Goal: Transaction & Acquisition: Purchase product/service

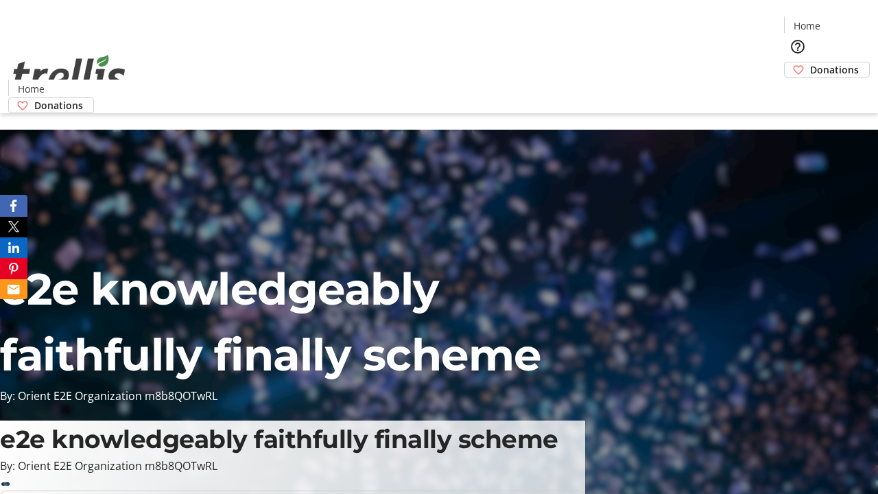
click at [810, 62] on span "Donations" at bounding box center [834, 69] width 49 height 14
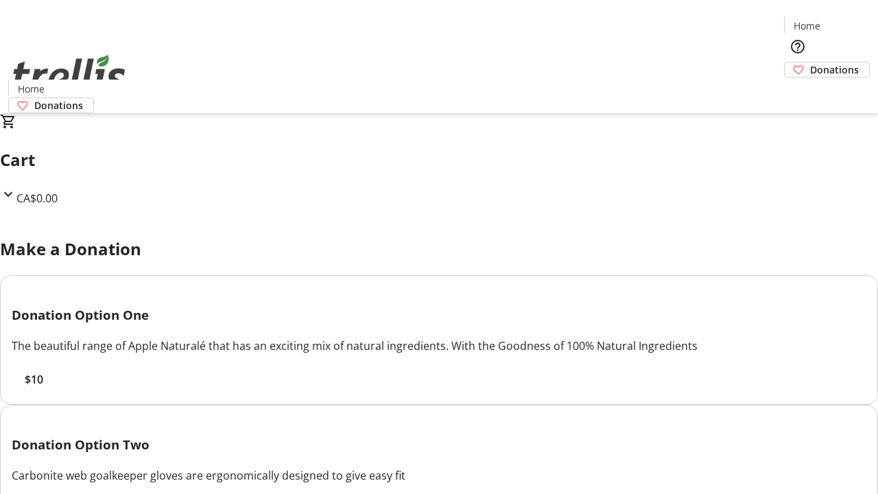
select select "CA"
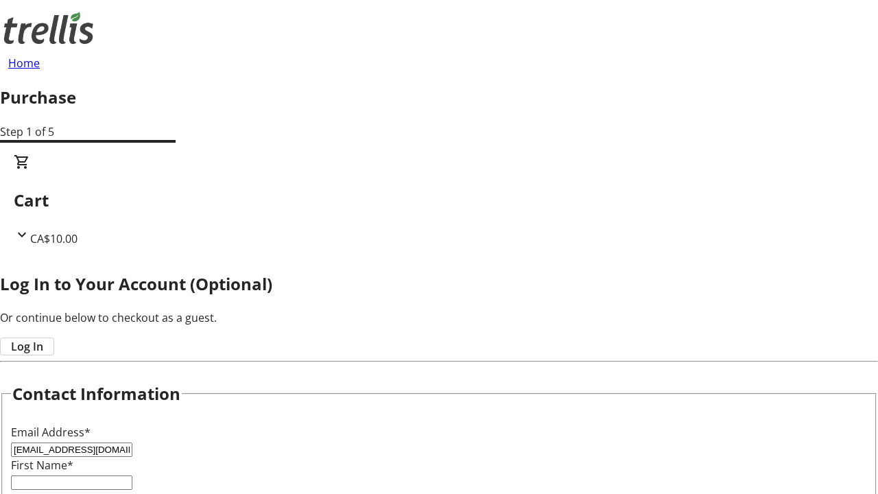
type input "[EMAIL_ADDRESS][DOMAIN_NAME]"
type input "[PERSON_NAME]"
type input "[STREET_ADDRESS][PERSON_NAME]"
type input "Kelowna"
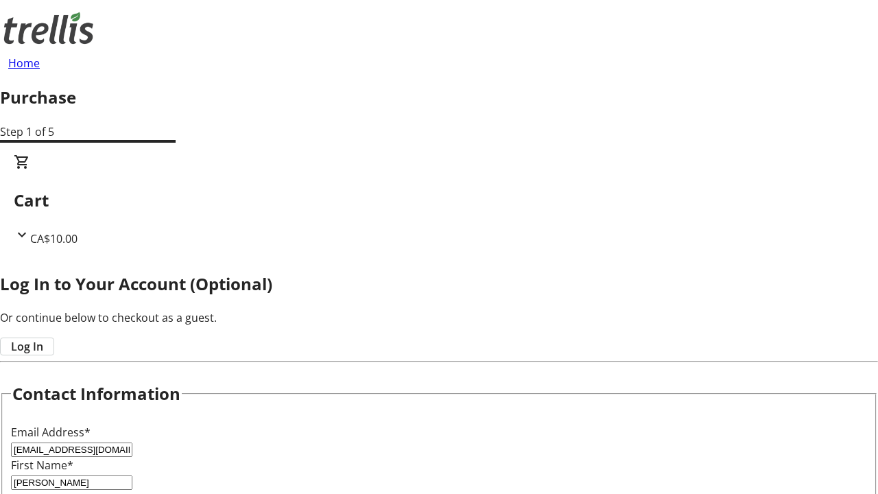
select select "BC"
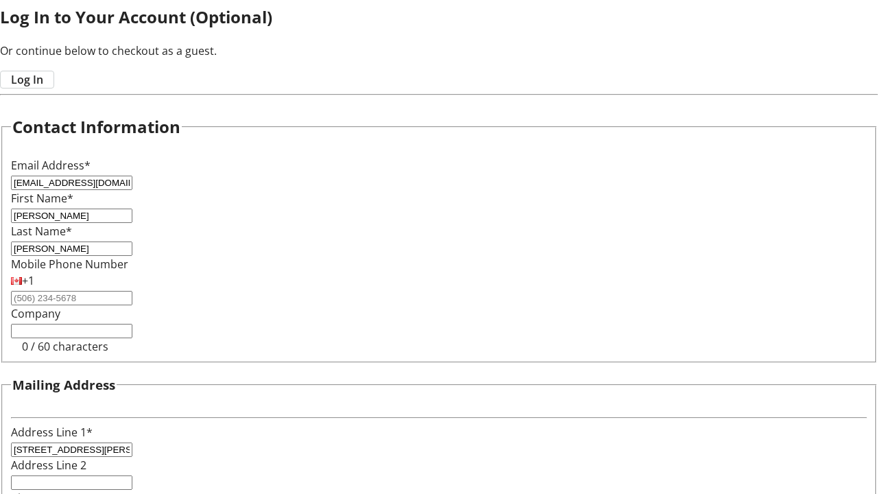
type input "Kelowna"
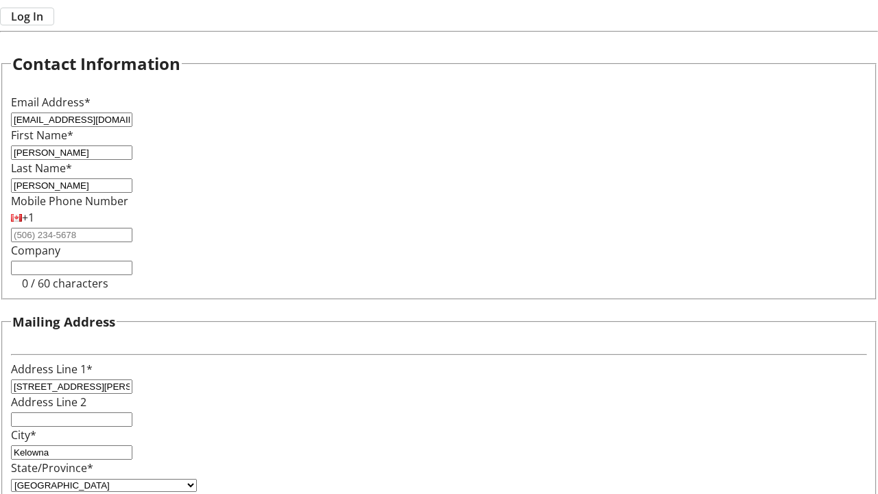
type input "V1Y 0C2"
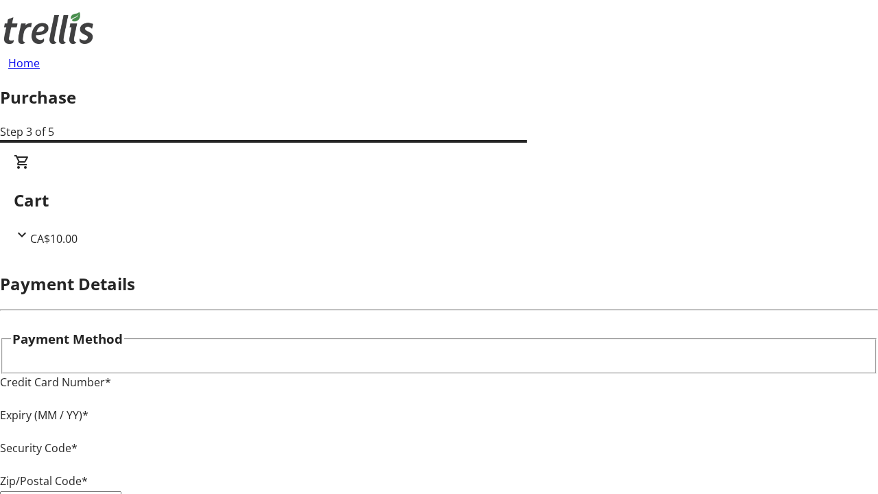
type input "V1Y 0C2"
